Goal: Find specific page/section: Find specific page/section

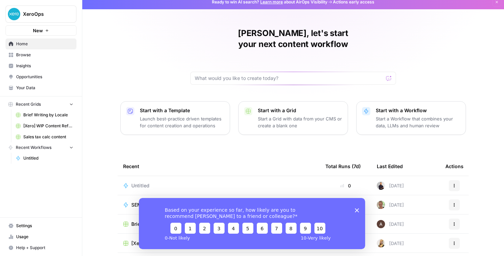
scroll to position [60, 0]
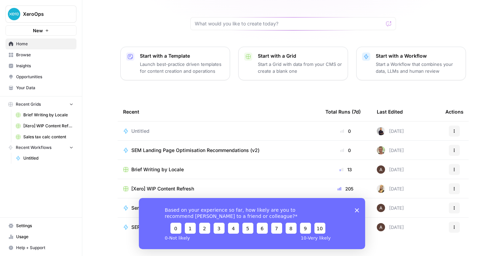
click at [356, 212] on div "Based on your experience so far, how likely are you to recommend [PERSON_NAME] …" at bounding box center [252, 223] width 226 height 51
click at [357, 212] on div "Based on your experience so far, how likely are you to recommend [PERSON_NAME] …" at bounding box center [252, 223] width 226 height 51
click at [354, 209] on div "Based on your experience so far, how likely are you to recommend [PERSON_NAME] …" at bounding box center [252, 223] width 226 height 51
click at [356, 210] on polygon "Close survey" at bounding box center [357, 210] width 4 height 4
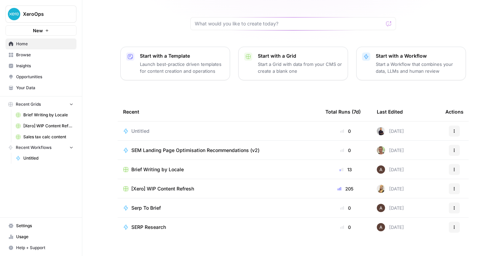
click at [455, 151] on icon "button" at bounding box center [454, 151] width 1 height 1
click at [479, 152] on div "[PERSON_NAME], let's start your next content workflow Start with a Template Lau…" at bounding box center [293, 103] width 422 height 327
click at [208, 147] on span "SEM Landing Page Optimisation Recommendations (v2)" at bounding box center [195, 150] width 128 height 7
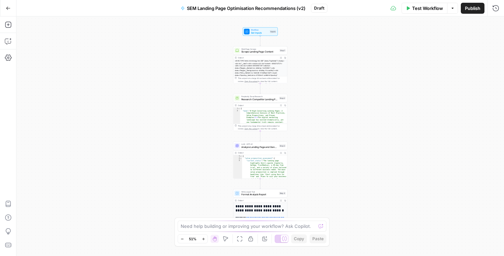
click at [206, 238] on button "Zoom In" at bounding box center [203, 239] width 8 height 8
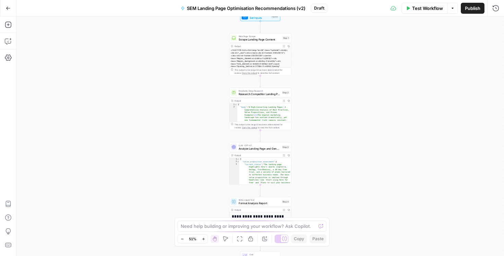
click at [206, 238] on button "Zoom In" at bounding box center [203, 239] width 8 height 8
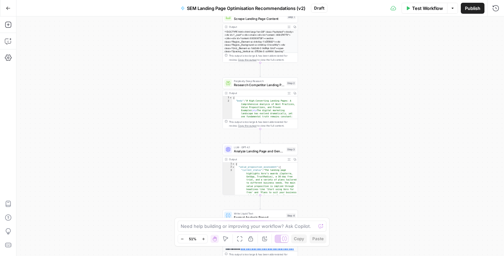
click at [206, 238] on button "Zoom In" at bounding box center [203, 239] width 8 height 8
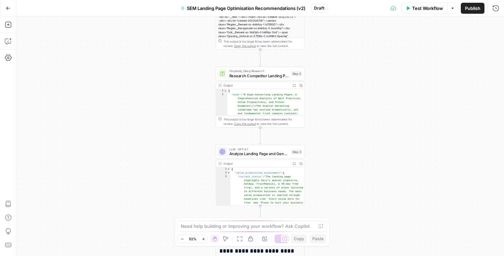
click at [206, 238] on button "Zoom In" at bounding box center [203, 239] width 8 height 8
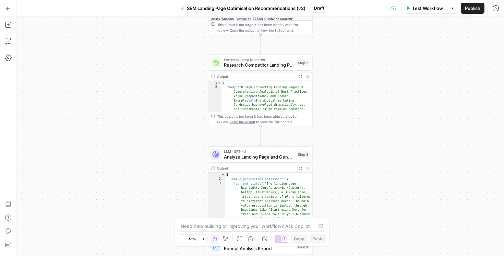
click at [206, 238] on button "Zoom In" at bounding box center [203, 239] width 8 height 8
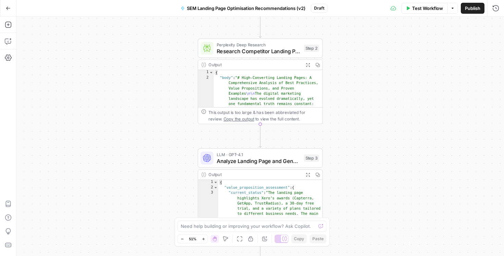
click at [206, 238] on button "Zoom In" at bounding box center [203, 239] width 8 height 8
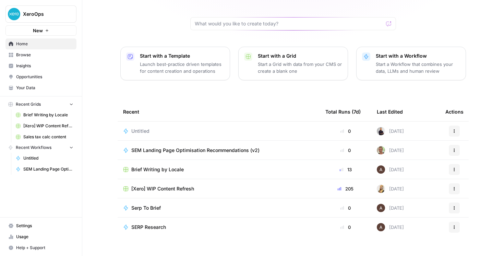
scroll to position [59, 0]
